Goal: Task Accomplishment & Management: Manage account settings

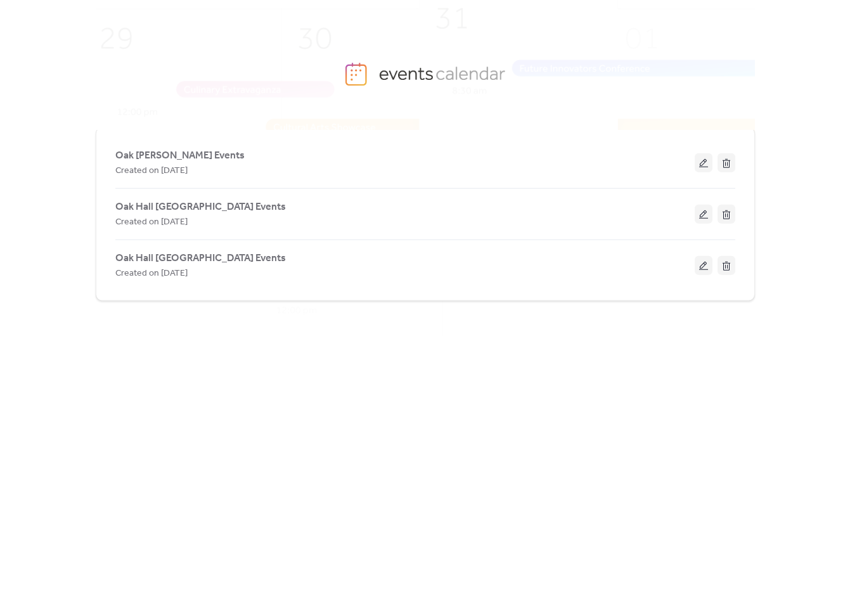
drag, startPoint x: 187, startPoint y: 150, endPoint x: 218, endPoint y: 158, distance: 32.2
click at [187, 150] on span "Oak [PERSON_NAME] Events" at bounding box center [179, 155] width 129 height 15
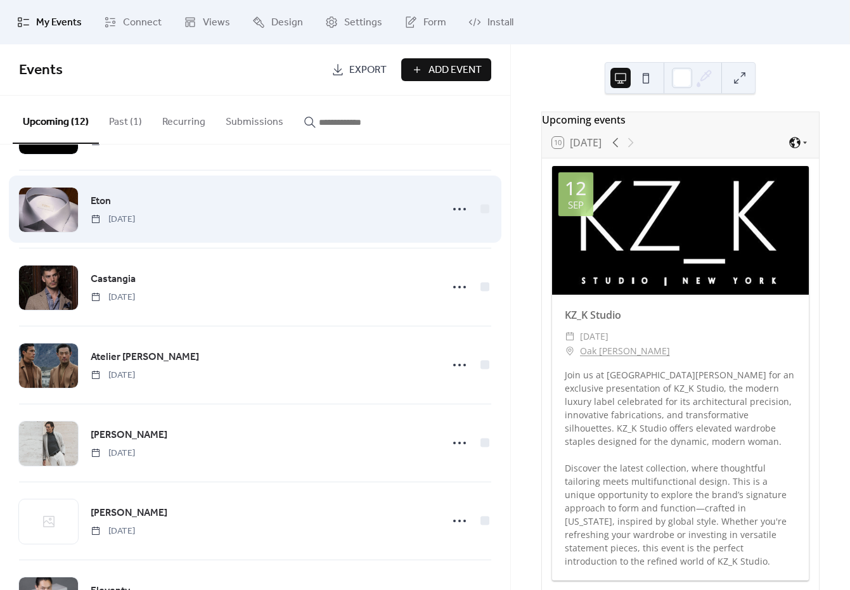
scroll to position [246, 0]
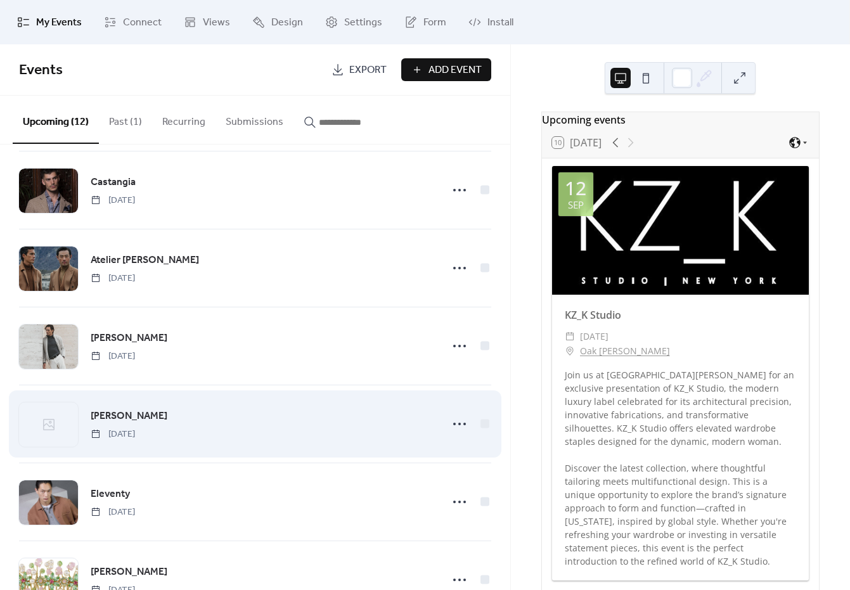
click at [382, 416] on div "[PERSON_NAME] [DATE]" at bounding box center [262, 424] width 343 height 32
click at [104, 415] on span "[PERSON_NAME]" at bounding box center [129, 416] width 77 height 15
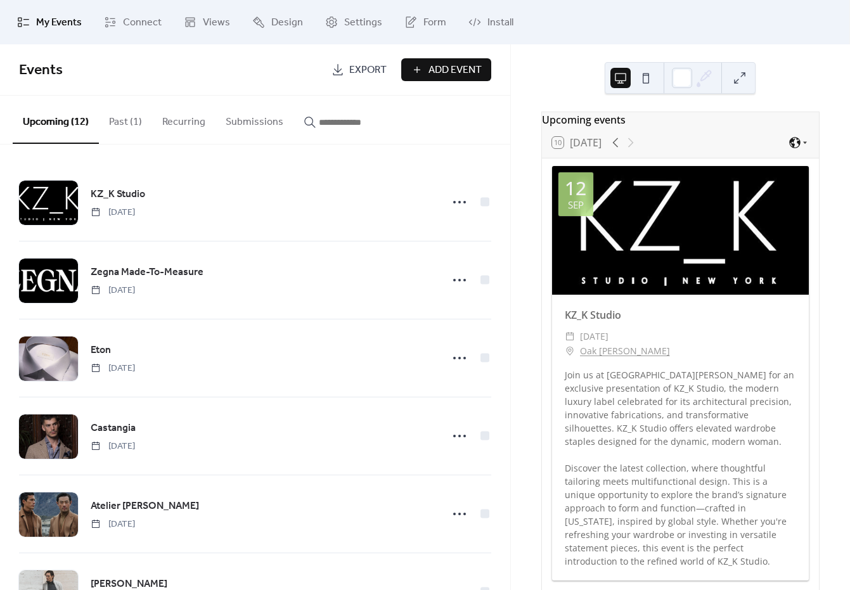
click at [613, 6] on ul "My Events Connect Views Design Settings Form Install" at bounding box center [425, 22] width 835 height 34
